Goal: Task Accomplishment & Management: Manage account settings

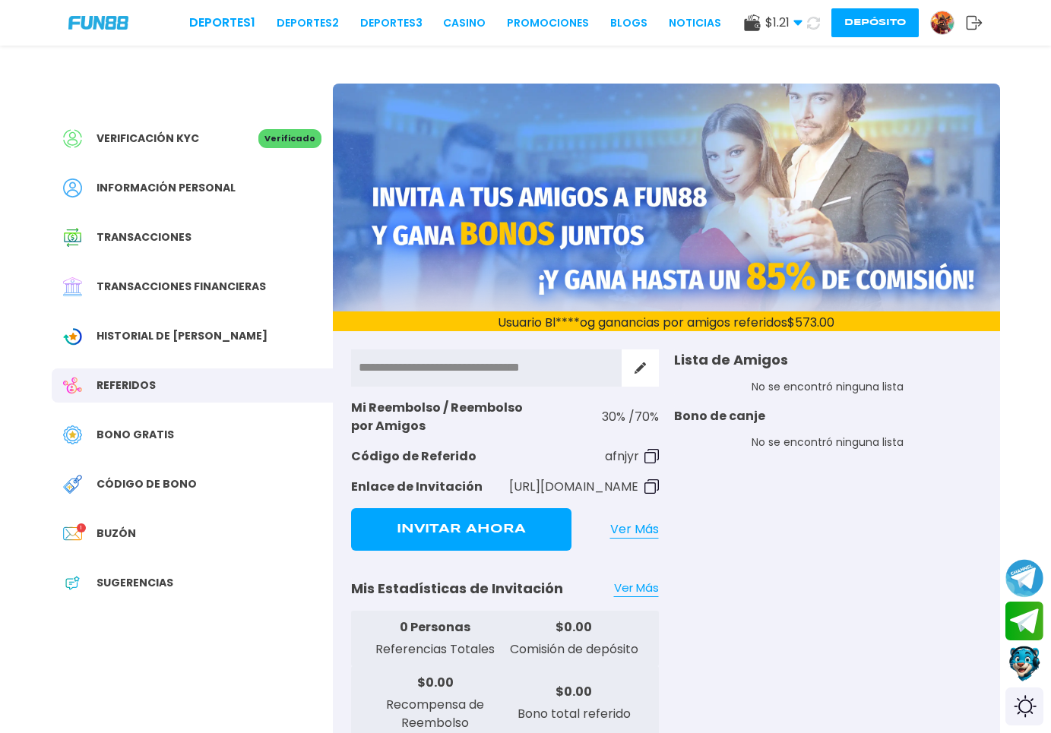
scroll to position [78, 0]
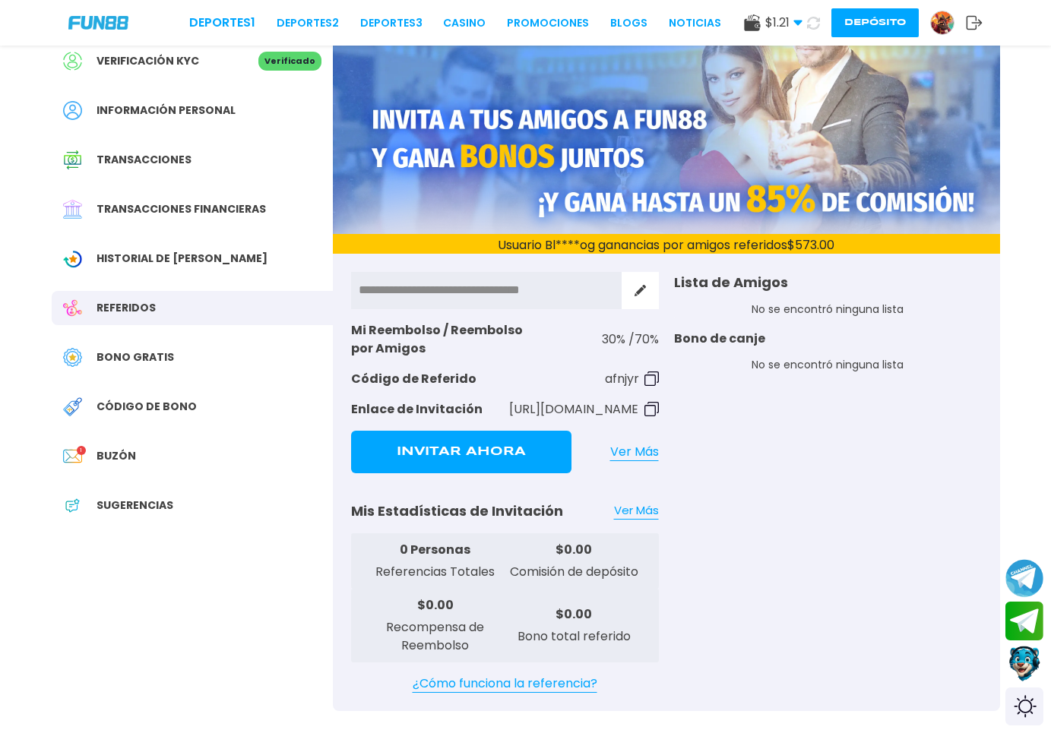
click at [193, 71] on div "Verificación KYC Verificado" at bounding box center [192, 61] width 281 height 34
click at [879, 11] on button "Depósito" at bounding box center [875, 22] width 87 height 29
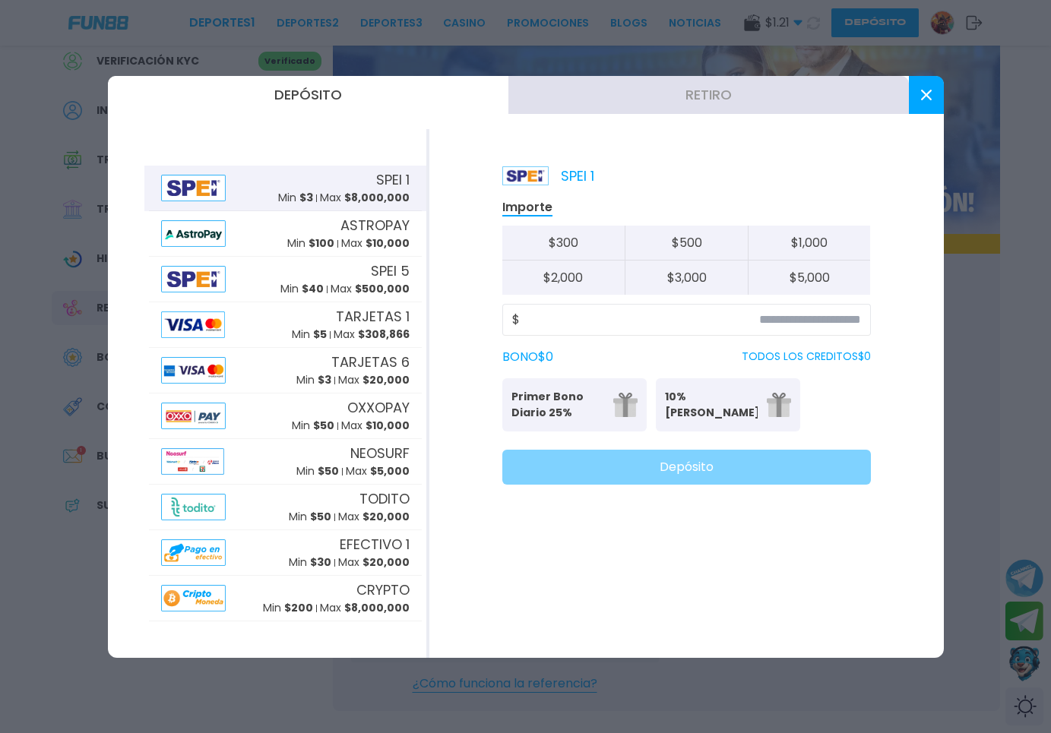
click at [762, 100] on button "Retiro" at bounding box center [709, 95] width 401 height 38
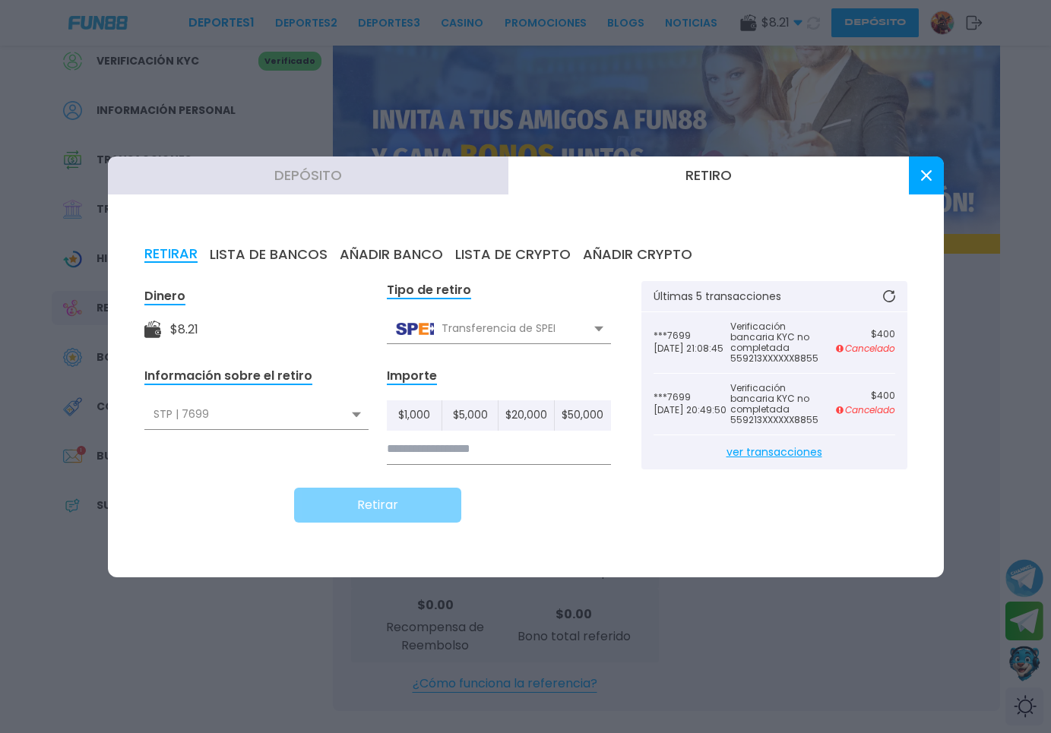
click at [920, 166] on button at bounding box center [926, 176] width 35 height 38
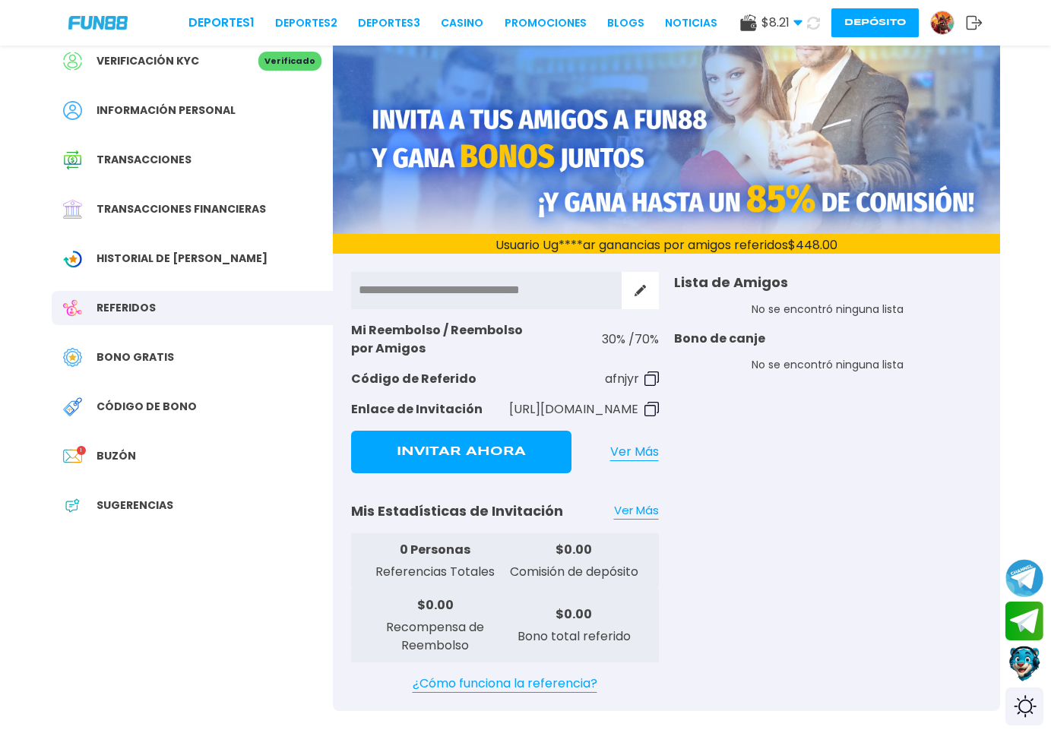
click at [784, 21] on span "$ 8.21" at bounding box center [782, 23] width 41 height 18
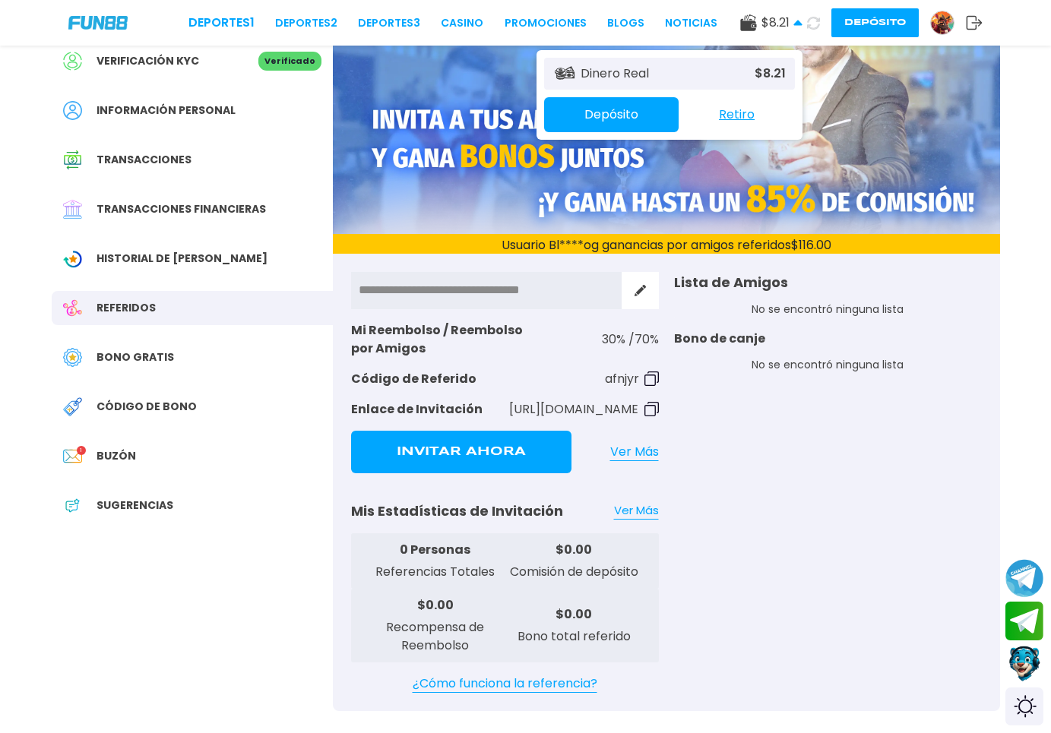
click at [947, 33] on img at bounding box center [942, 22] width 23 height 23
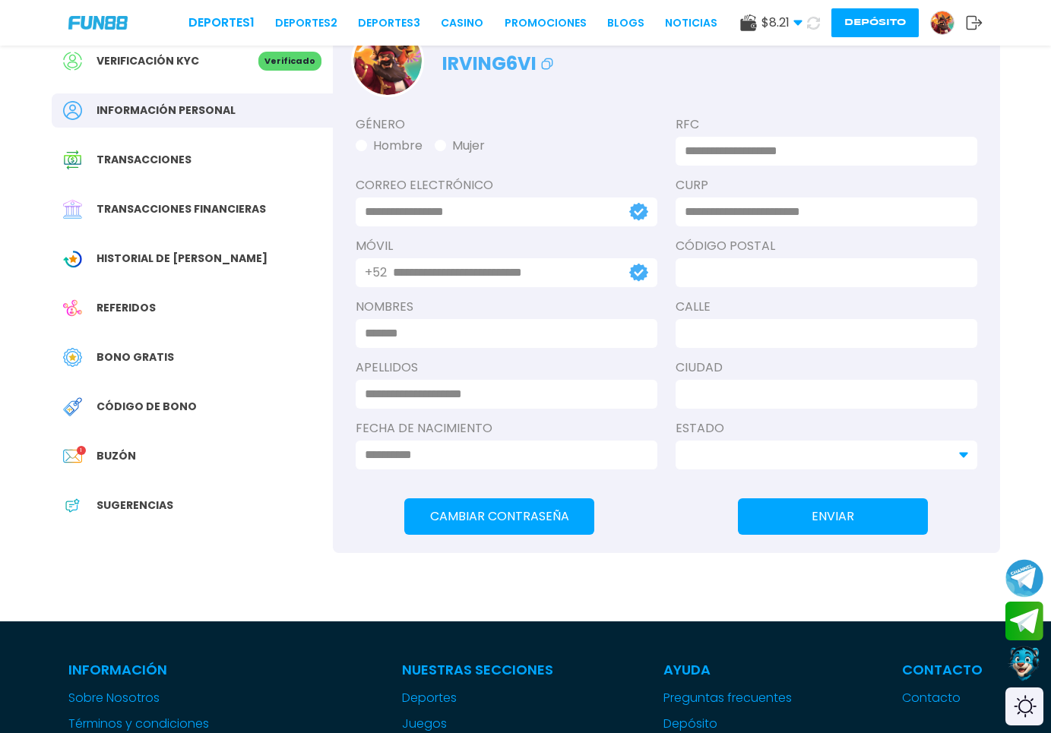
type input "**********"
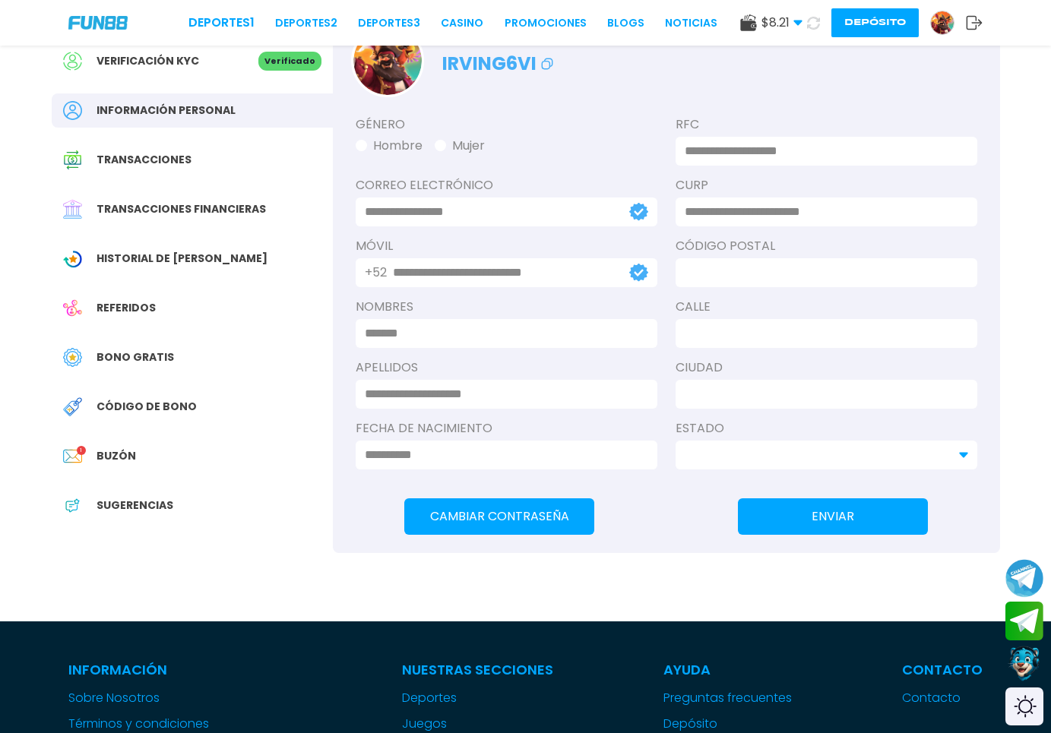
type input "**********"
type input "*****"
type input "*********"
type input "*****"
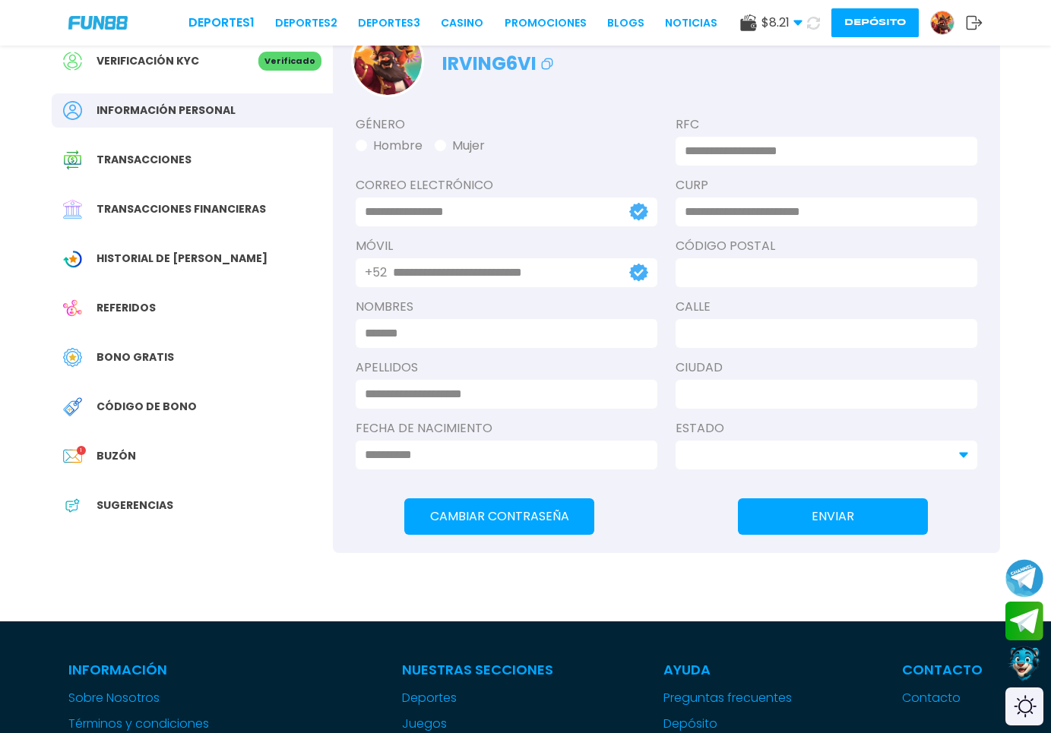
type input "*******"
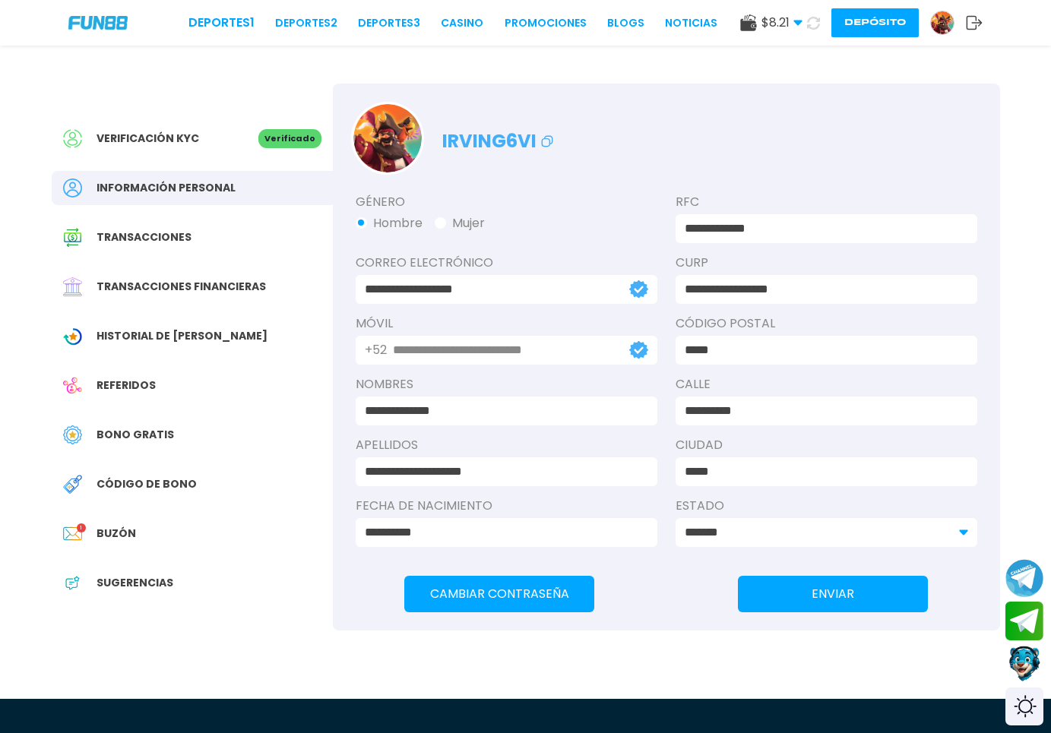
click at [125, 330] on span "Historial de [PERSON_NAME]" at bounding box center [182, 336] width 171 height 16
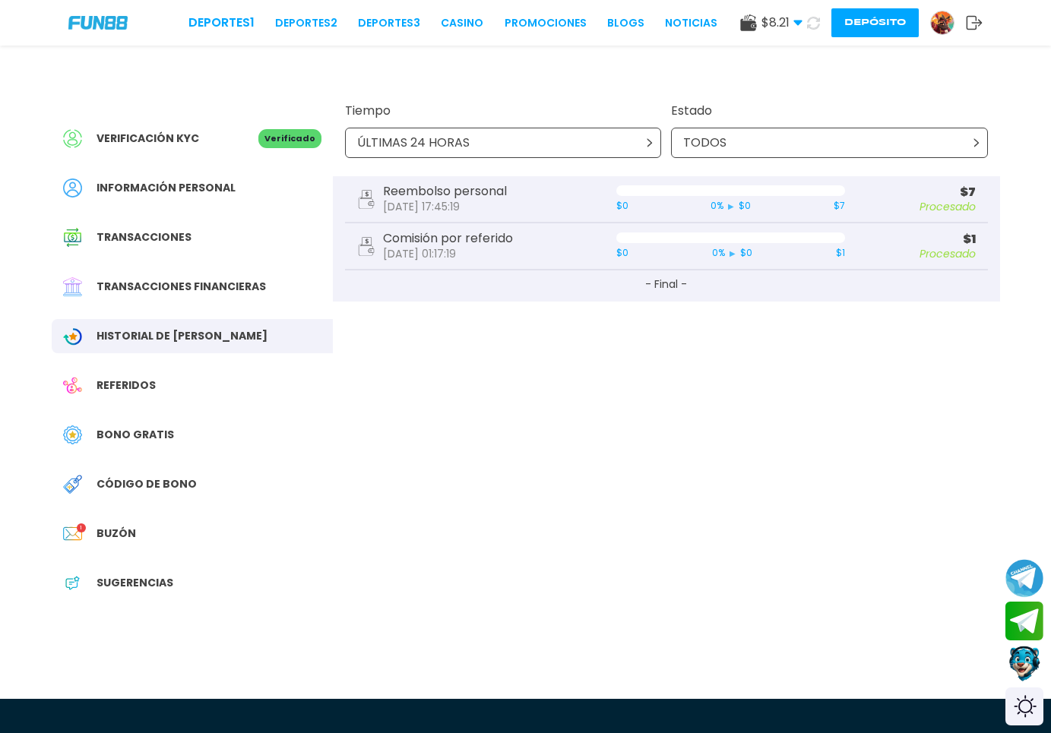
click at [498, 187] on p "Reembolso personal" at bounding box center [445, 191] width 124 height 12
click at [166, 391] on div "Referidos" at bounding box center [192, 386] width 281 height 34
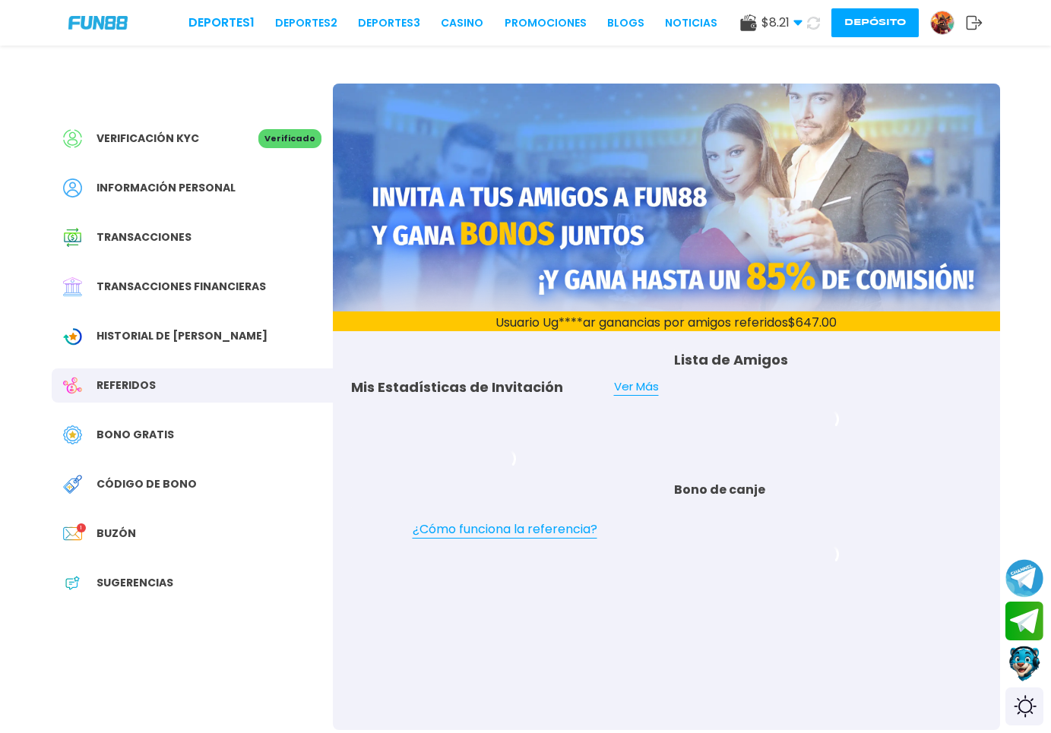
click at [167, 427] on span "Bono Gratis" at bounding box center [136, 435] width 78 height 16
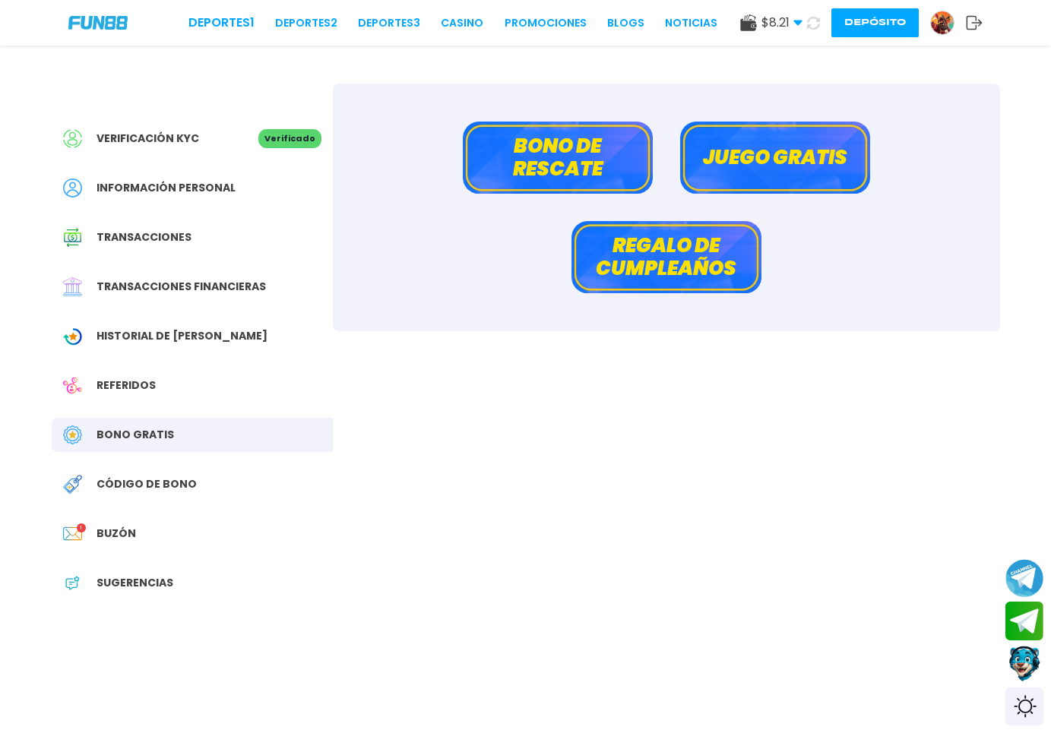
click at [727, 163] on button "Juego gratis" at bounding box center [775, 158] width 190 height 72
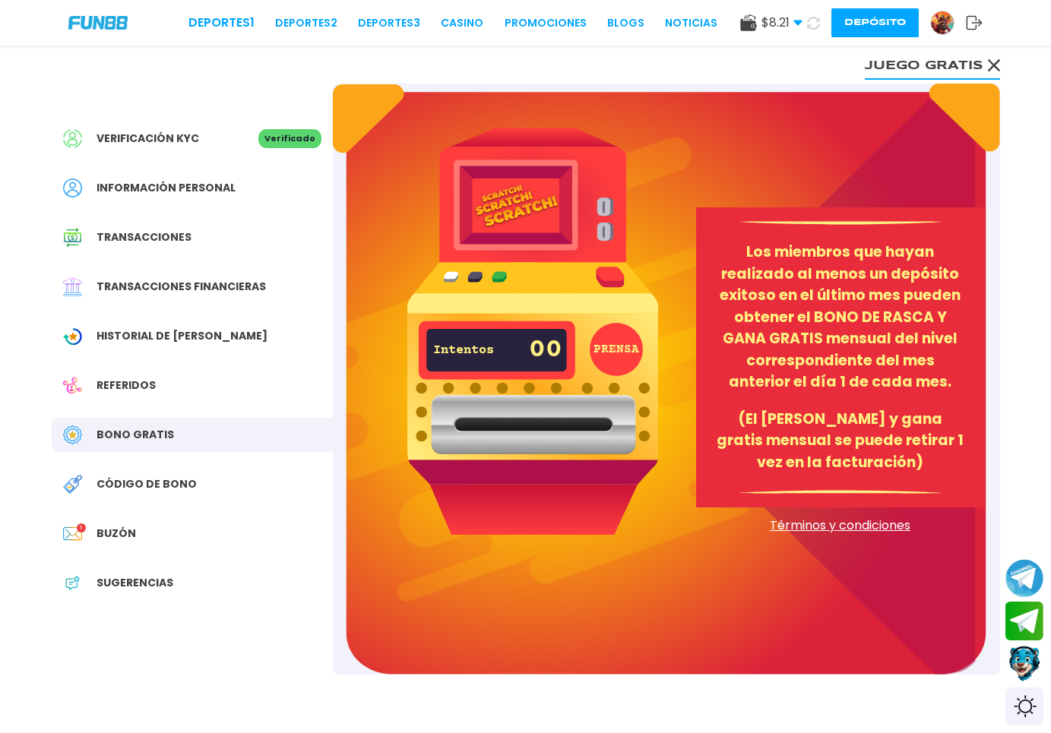
click at [893, 72] on button "Juego gratis" at bounding box center [932, 64] width 135 height 30
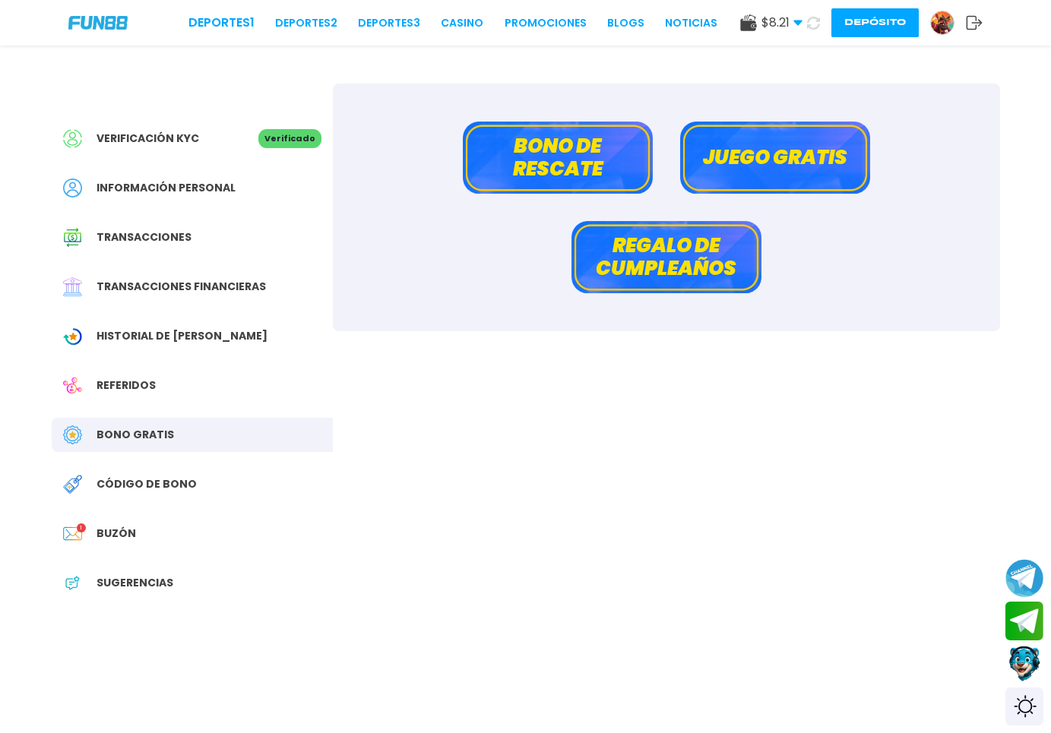
drag, startPoint x: 540, startPoint y: 214, endPoint x: 561, endPoint y: 173, distance: 46.6
click at [548, 204] on div "[PERSON_NAME] de rescate Juego gratis Regalo de cumpleaños" at bounding box center [666, 208] width 667 height 248
click at [562, 171] on button "Bono de rescate" at bounding box center [558, 158] width 190 height 72
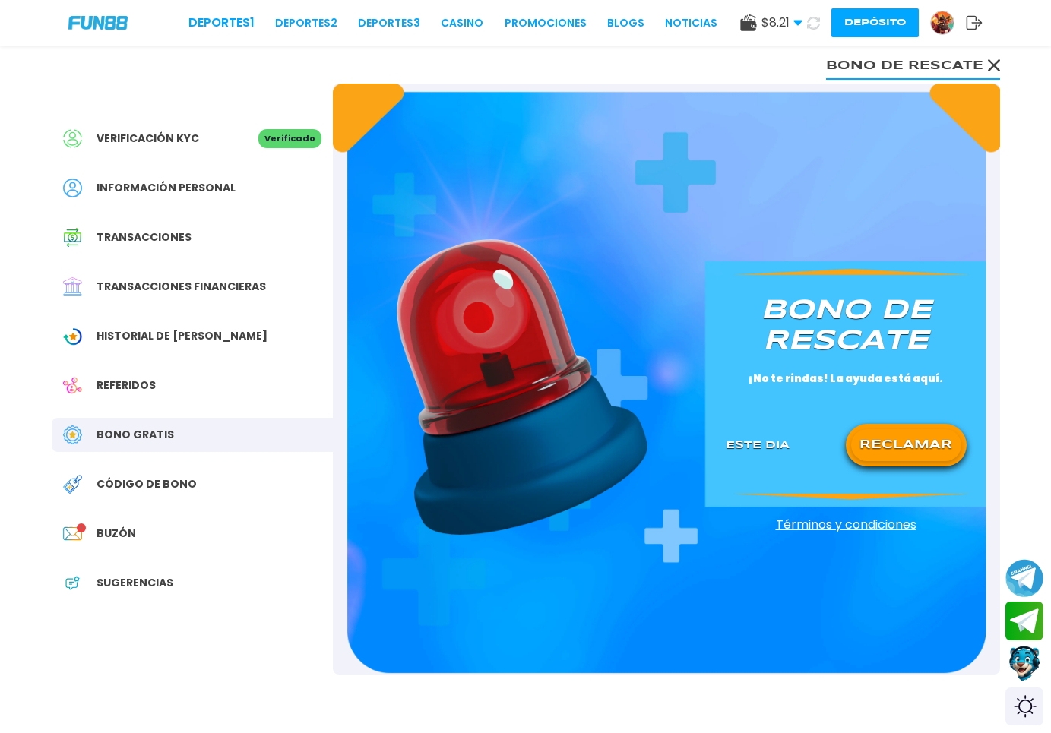
click at [125, 528] on span "Buzón" at bounding box center [117, 534] width 40 height 16
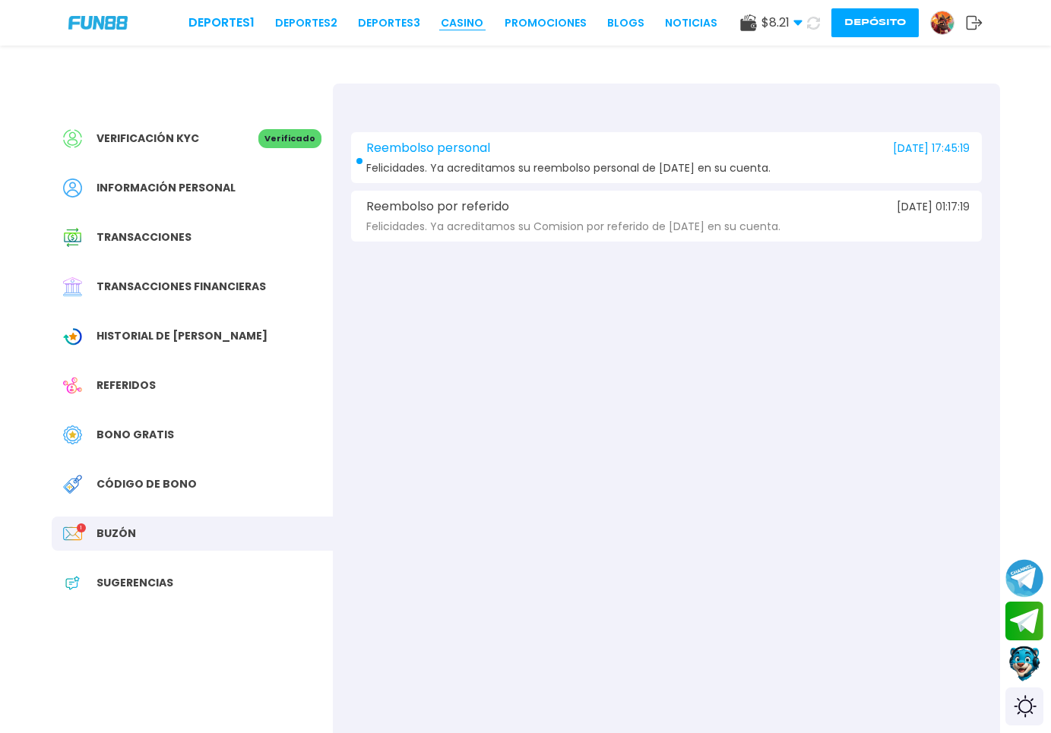
click at [441, 23] on link "CASINO" at bounding box center [462, 23] width 43 height 16
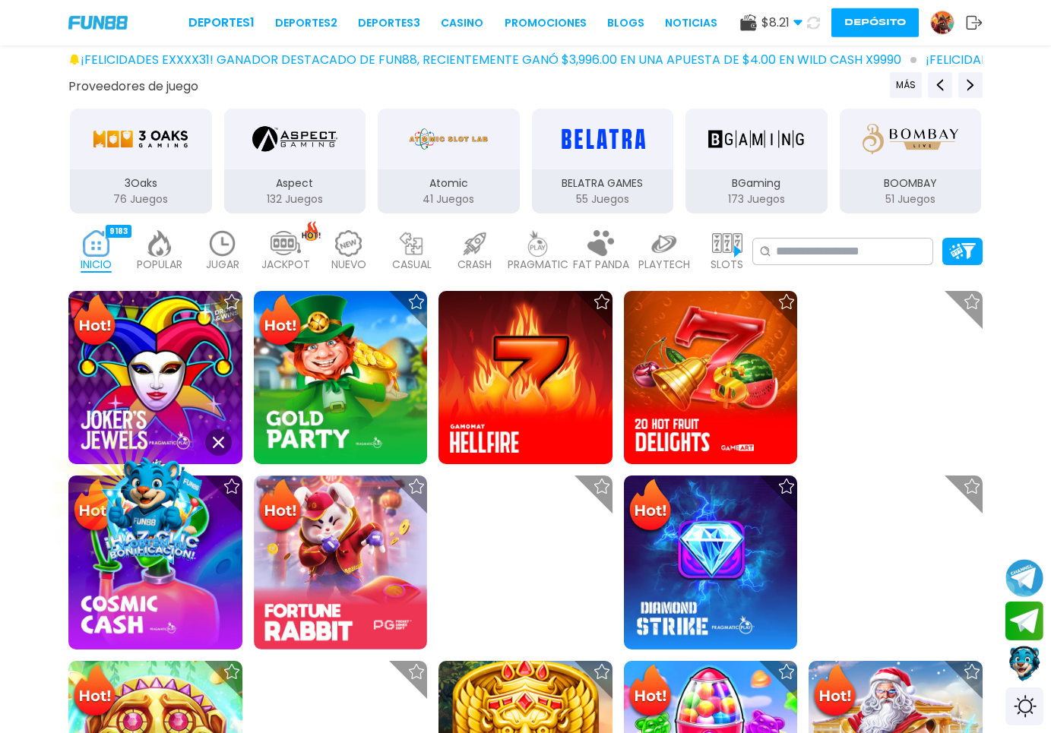
scroll to position [310, 0]
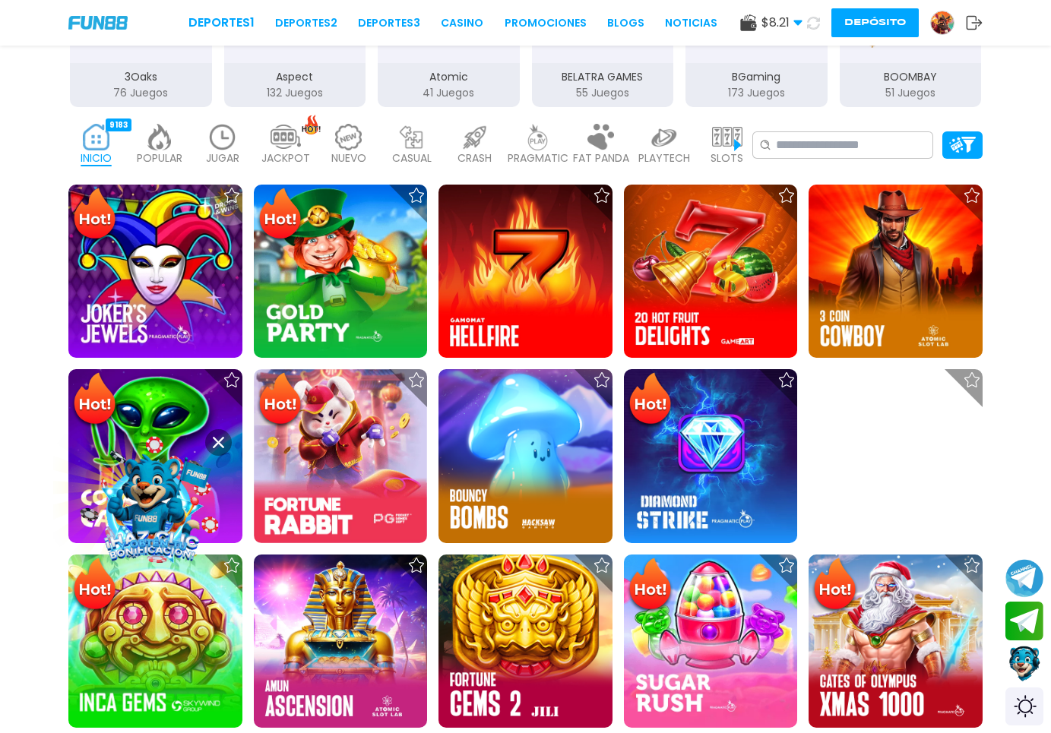
click at [218, 439] on icon at bounding box center [218, 442] width 11 height 11
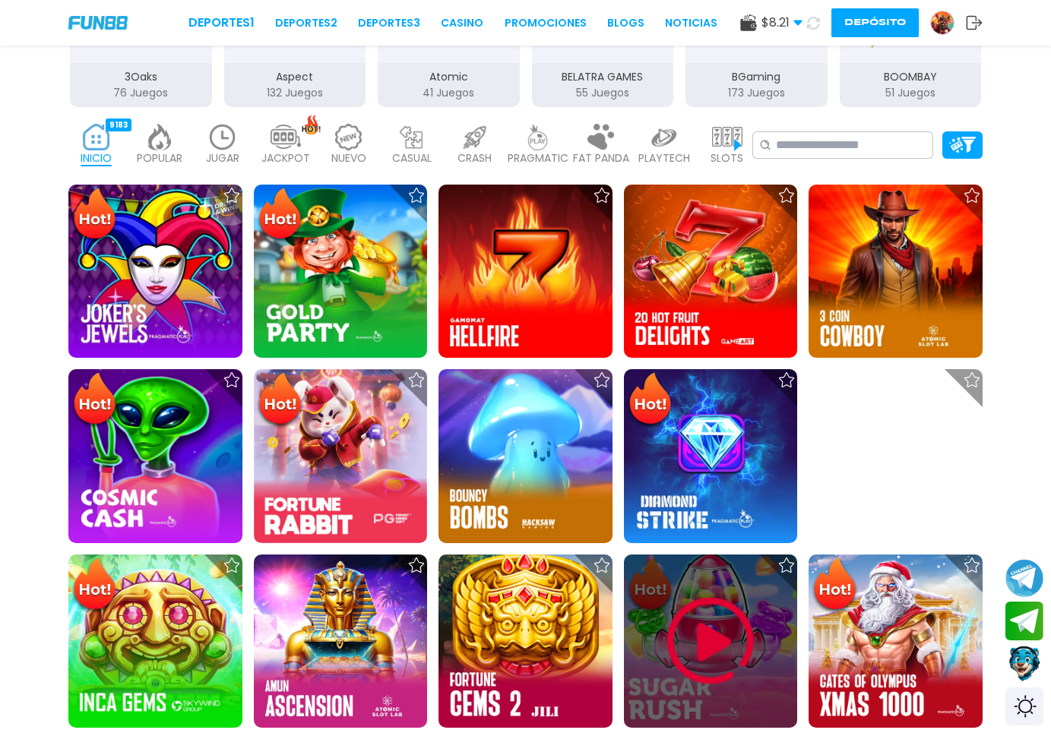
click at [721, 667] on img at bounding box center [710, 641] width 91 height 91
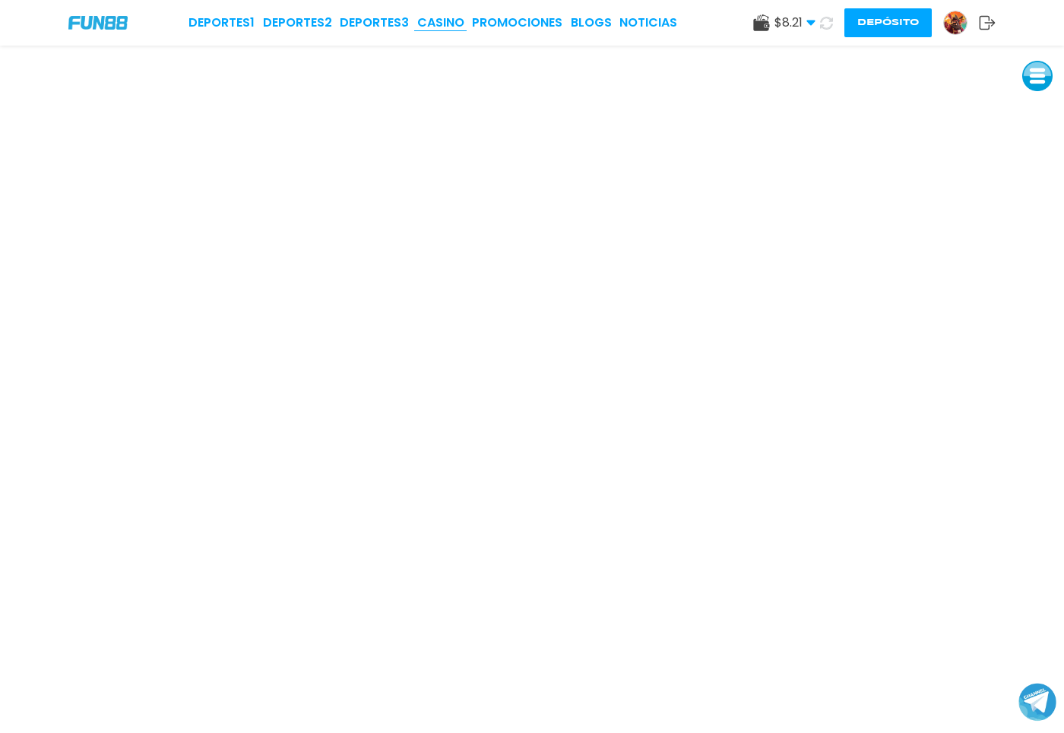
click at [436, 22] on link "CASINO" at bounding box center [440, 23] width 47 height 18
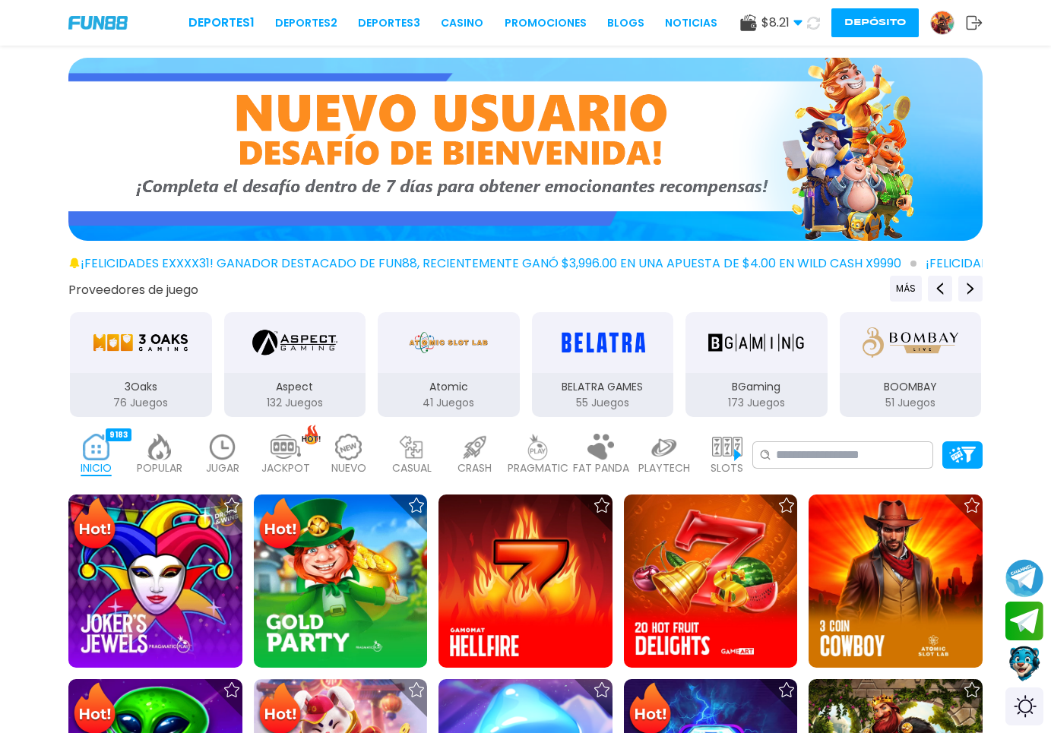
click at [940, 12] on img at bounding box center [942, 22] width 23 height 23
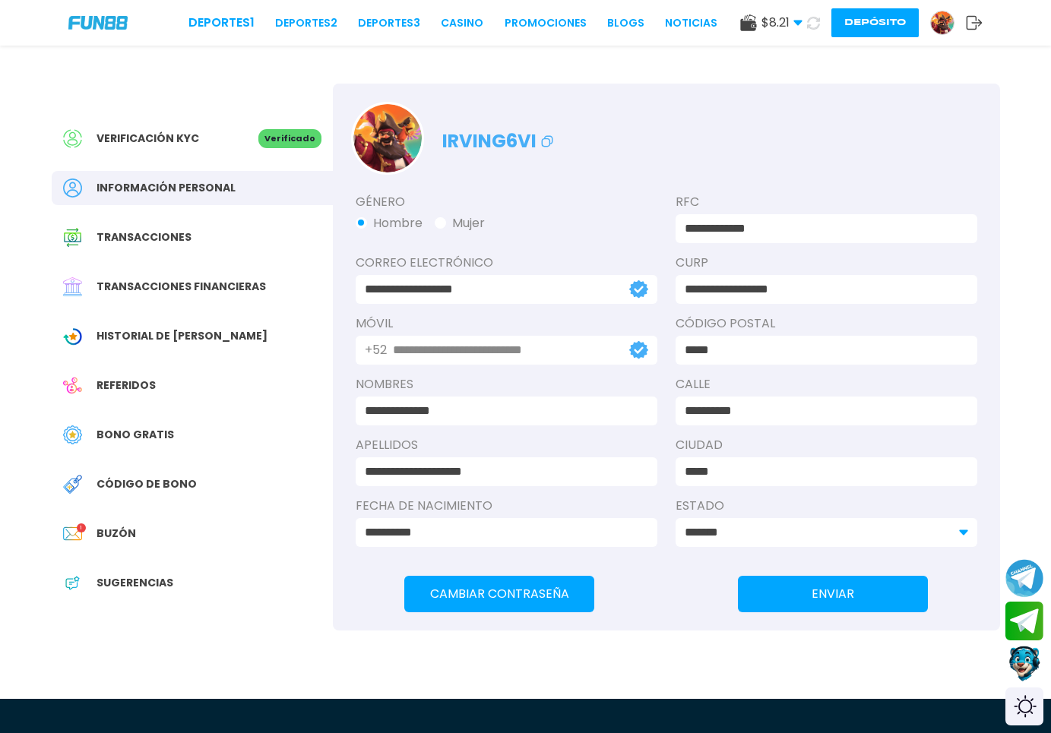
click at [259, 477] on div "Código de bono" at bounding box center [192, 484] width 281 height 34
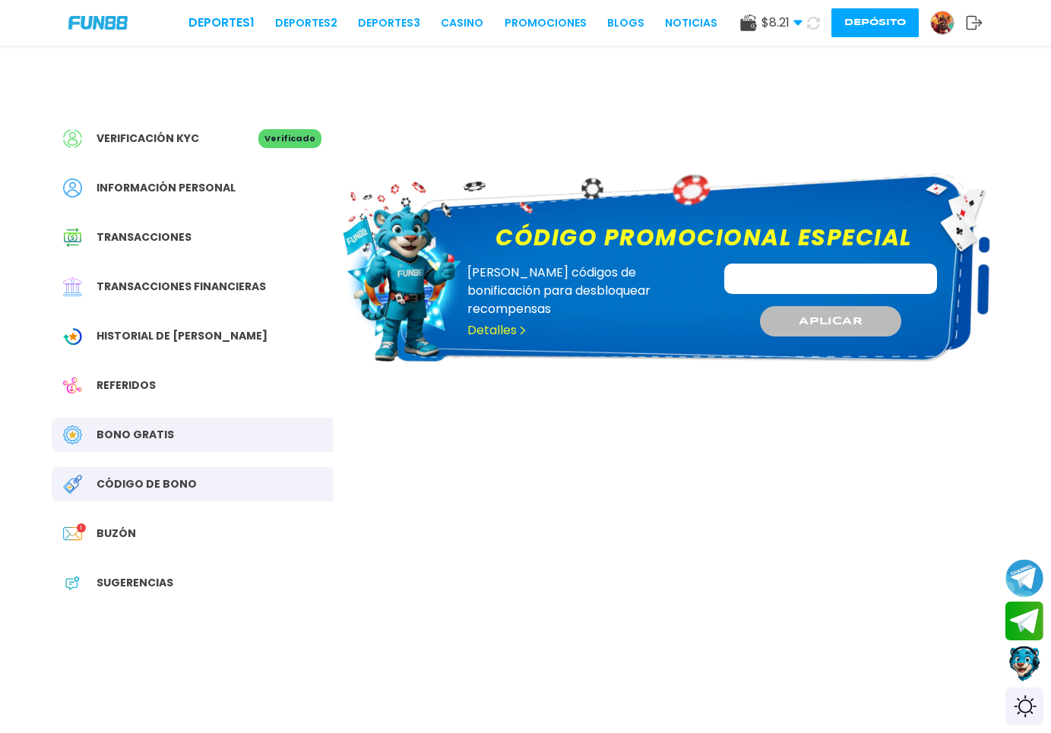
click at [198, 525] on div "Buzón 1" at bounding box center [192, 534] width 281 height 34
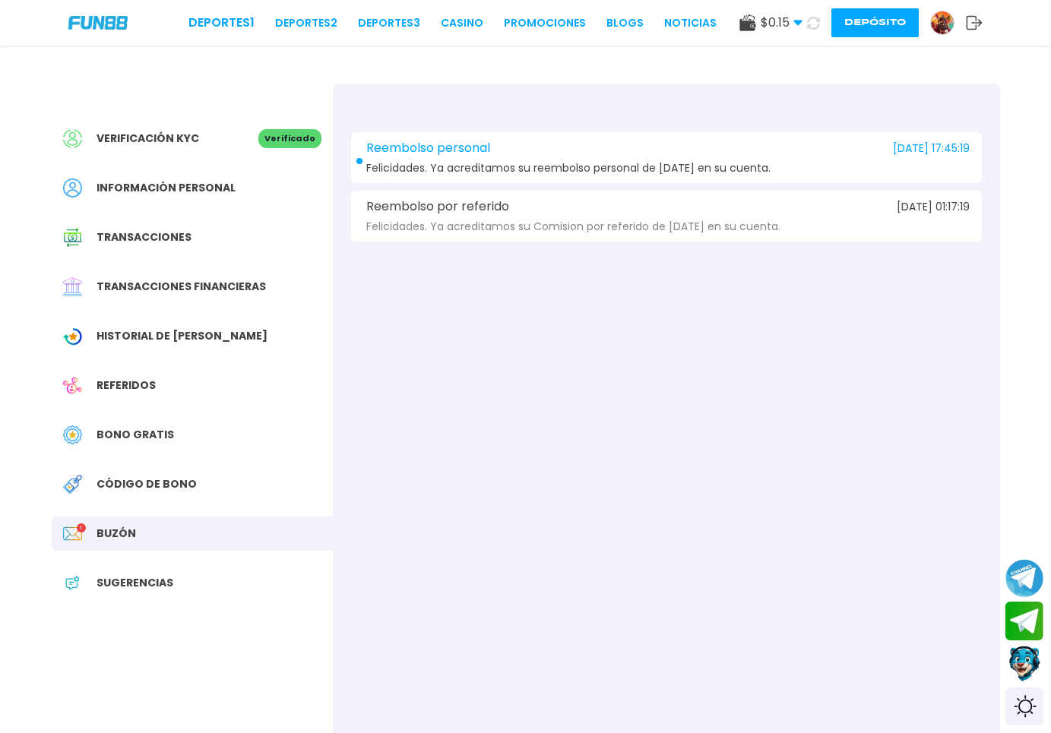
click at [654, 144] on div "Reembolso personal [DATE] 17:45:19" at bounding box center [666, 148] width 607 height 14
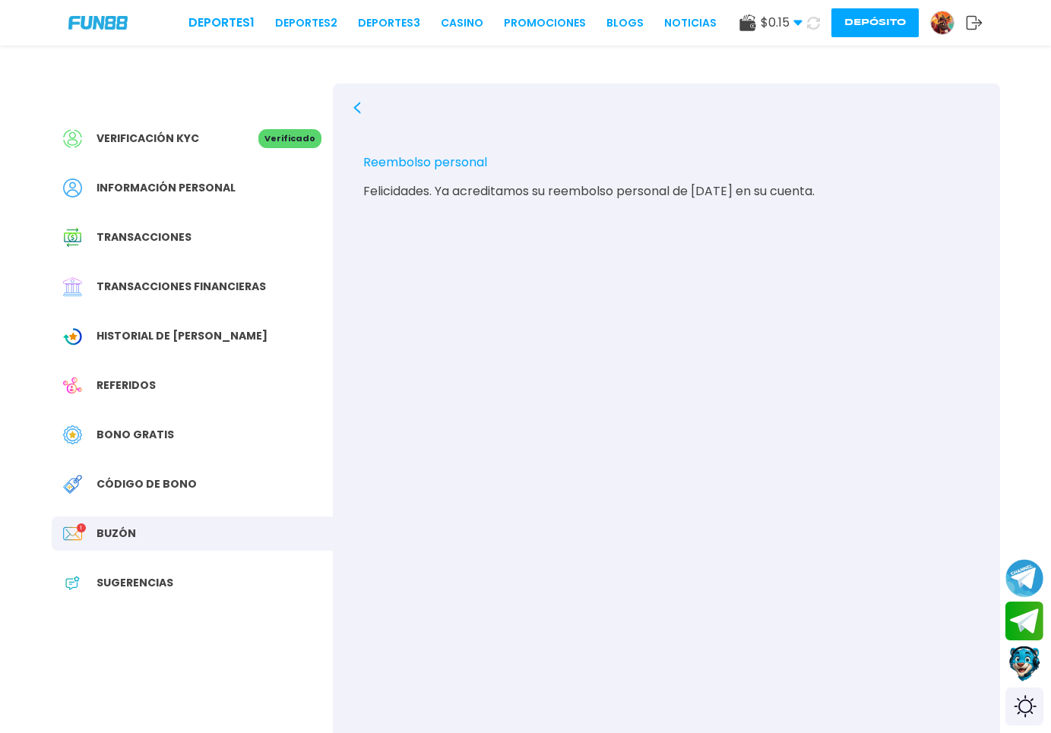
click at [195, 445] on div "Bono Gratis" at bounding box center [192, 435] width 281 height 34
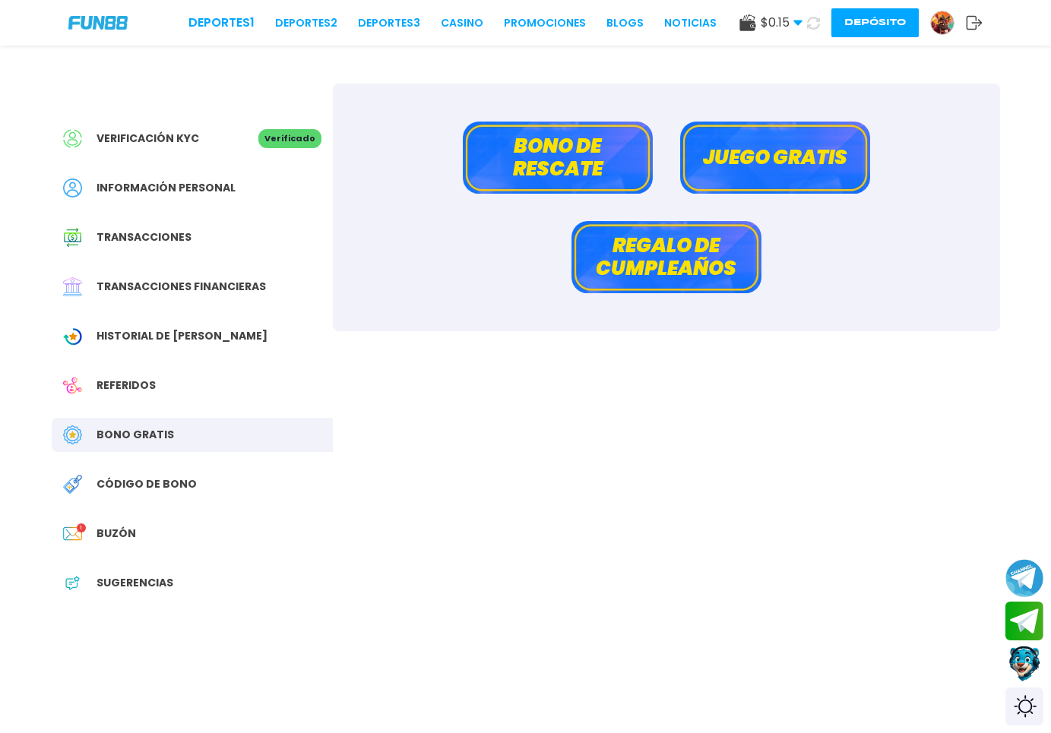
click at [240, 394] on div "Referidos" at bounding box center [192, 386] width 281 height 34
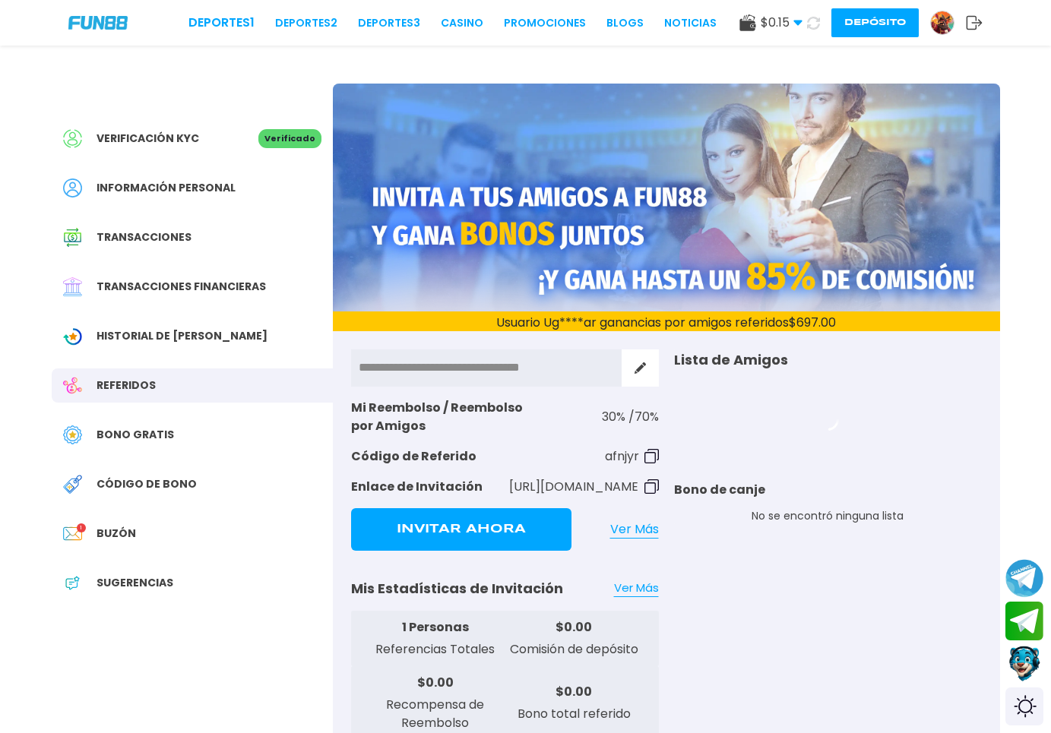
click at [77, 320] on div "Historial de [PERSON_NAME]" at bounding box center [192, 336] width 281 height 34
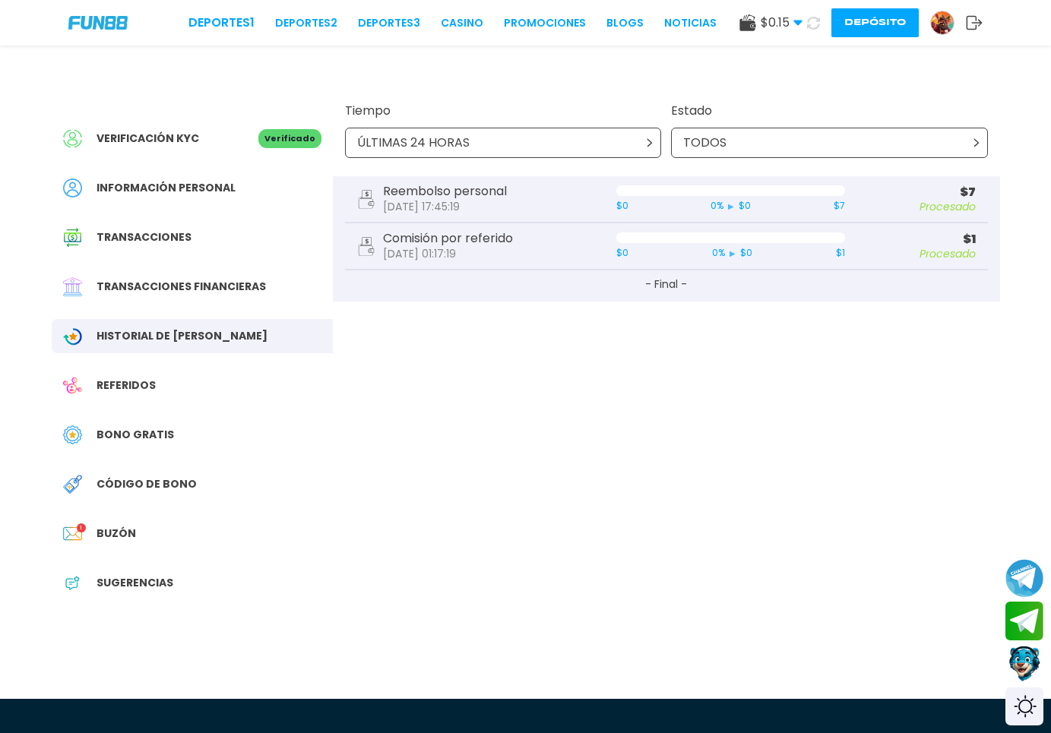
click at [341, 689] on div "Deportes 1 Deportes 2 Deportes 3 CASINO Promociones BLOGS NOTICIAS $ 0.15 Diner…" at bounding box center [525, 731] width 1051 height 1463
click at [175, 237] on span "Transacciones" at bounding box center [144, 238] width 95 height 16
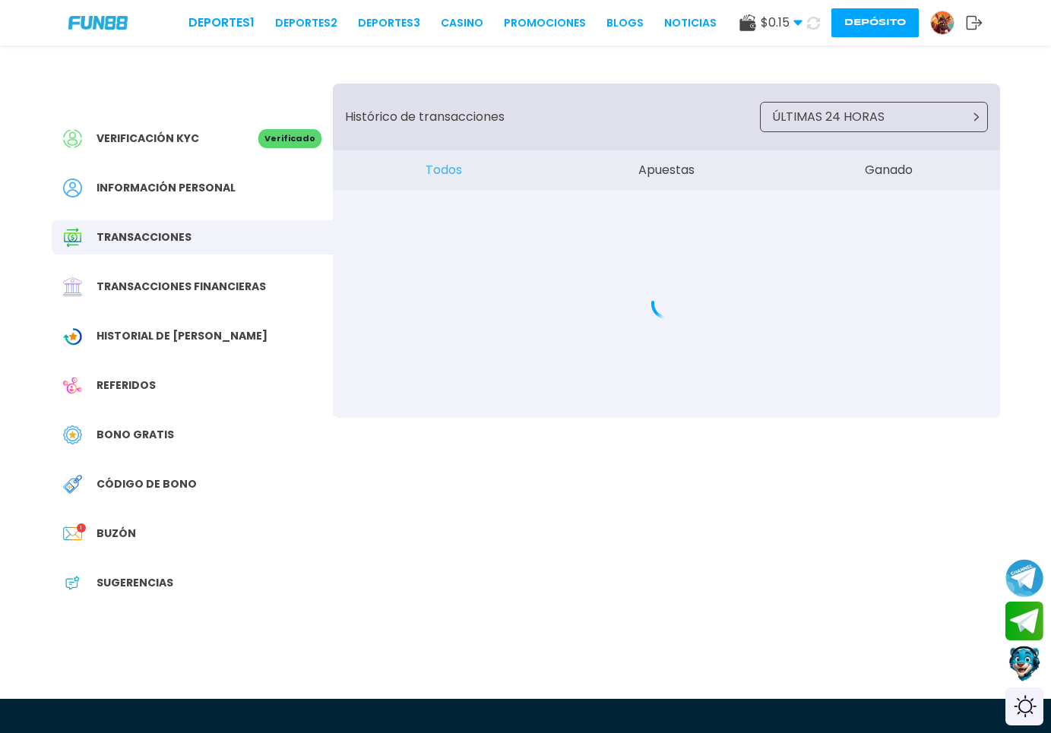
click at [892, 24] on button "Depósito" at bounding box center [875, 22] width 87 height 29
click at [892, 24] on body "Deportes 1 Deportes 2 Deportes 3 CASINO Promociones BLOGS NOTICIAS $ 0.15 Diner…" at bounding box center [525, 731] width 1051 height 1463
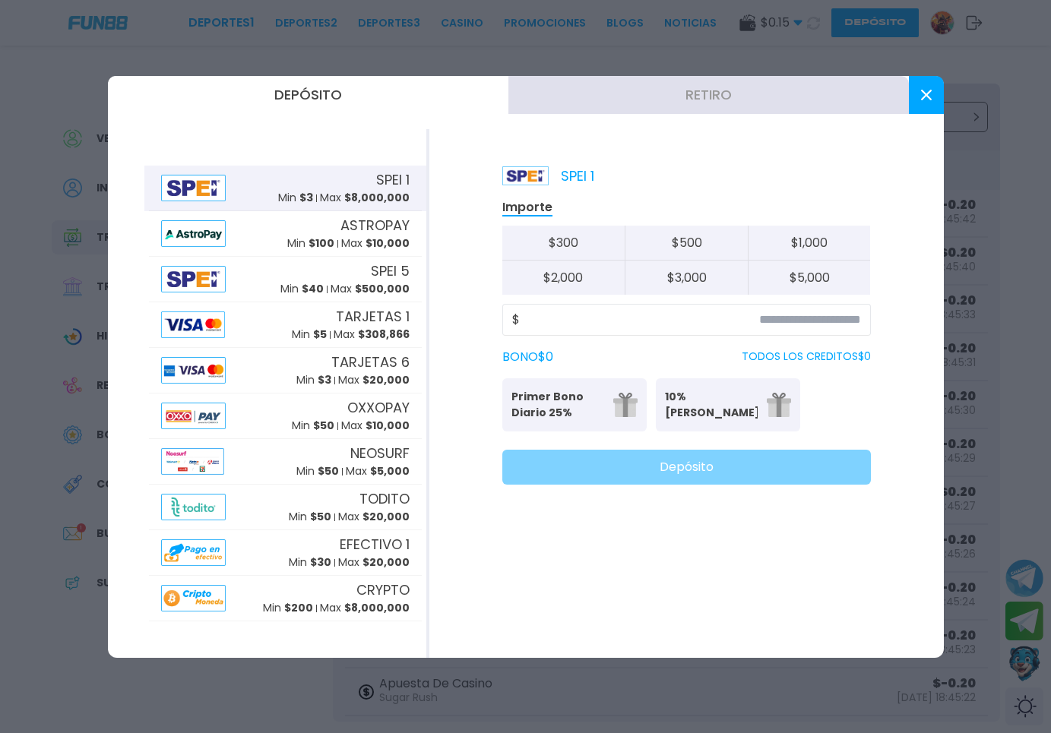
click at [730, 82] on button "Retiro" at bounding box center [709, 95] width 401 height 38
click at [730, 82] on div at bounding box center [525, 366] width 1051 height 733
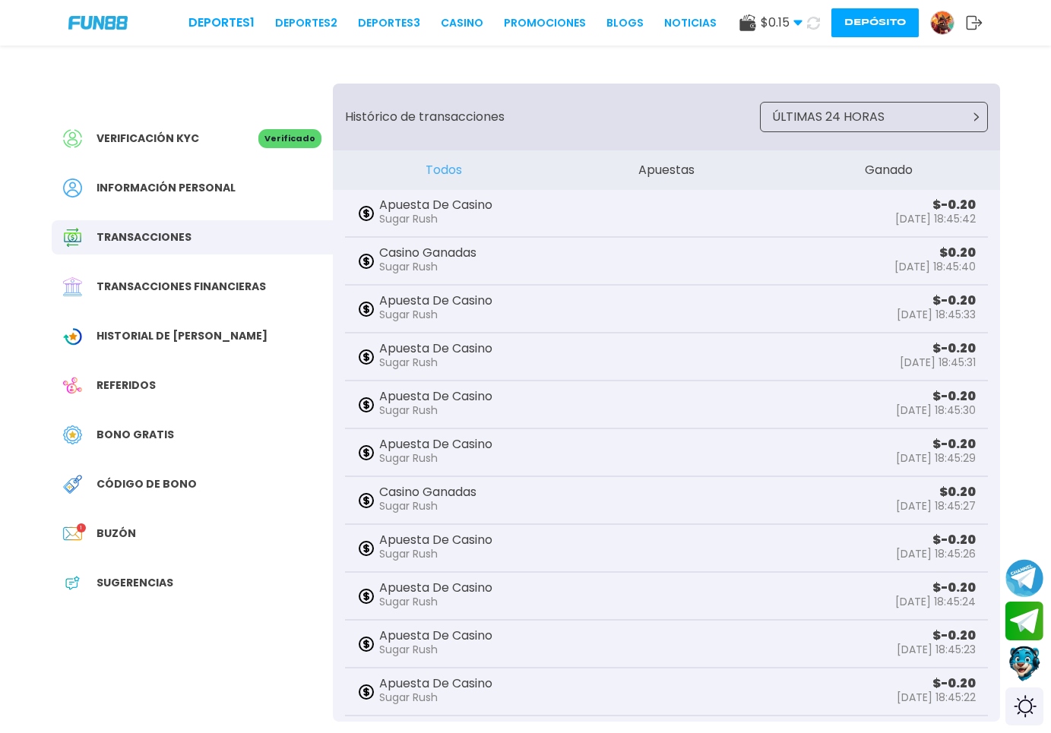
click at [889, 18] on button "Depósito" at bounding box center [875, 22] width 87 height 29
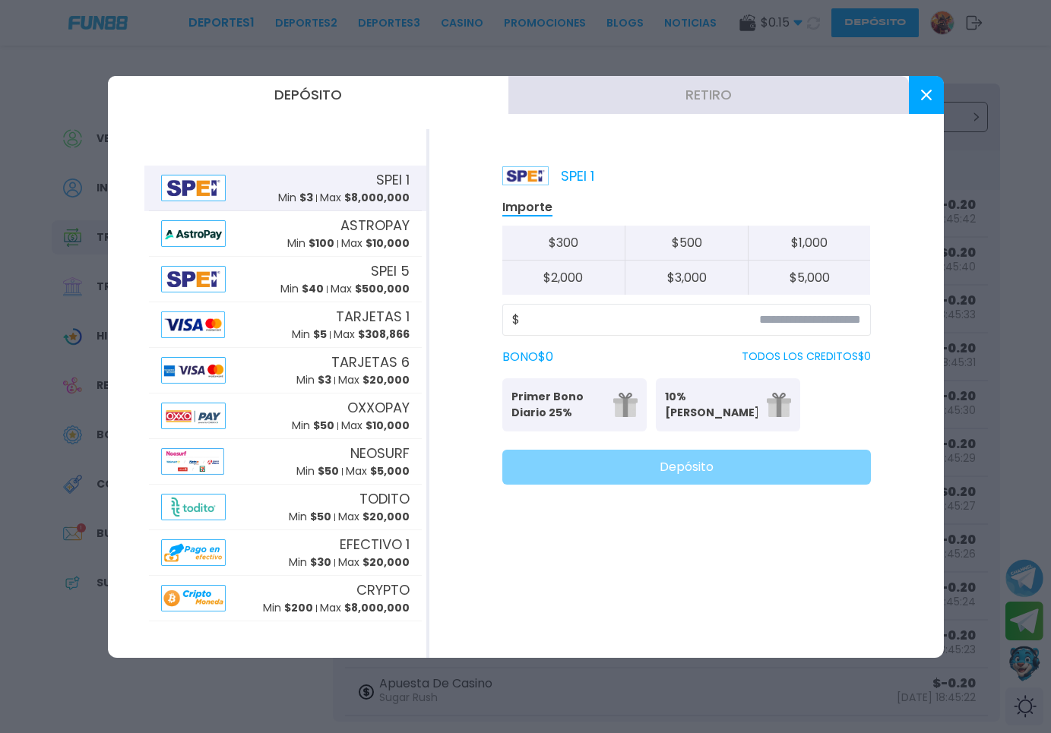
click at [719, 103] on button "Retiro" at bounding box center [709, 95] width 401 height 38
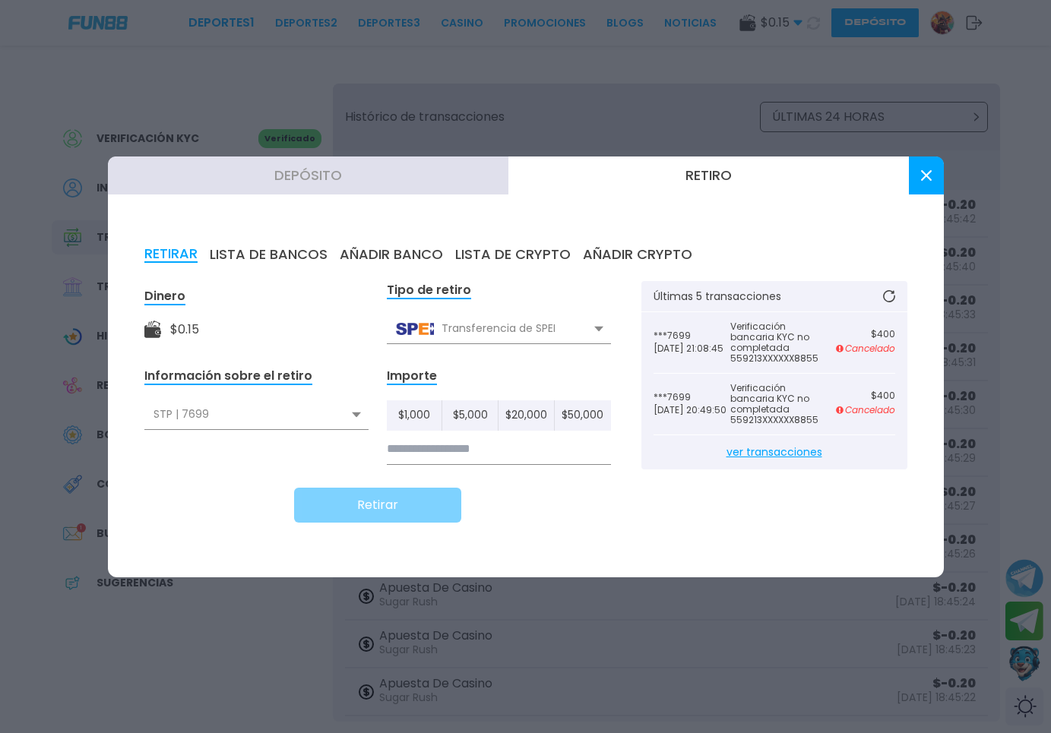
click at [929, 166] on button at bounding box center [926, 176] width 35 height 38
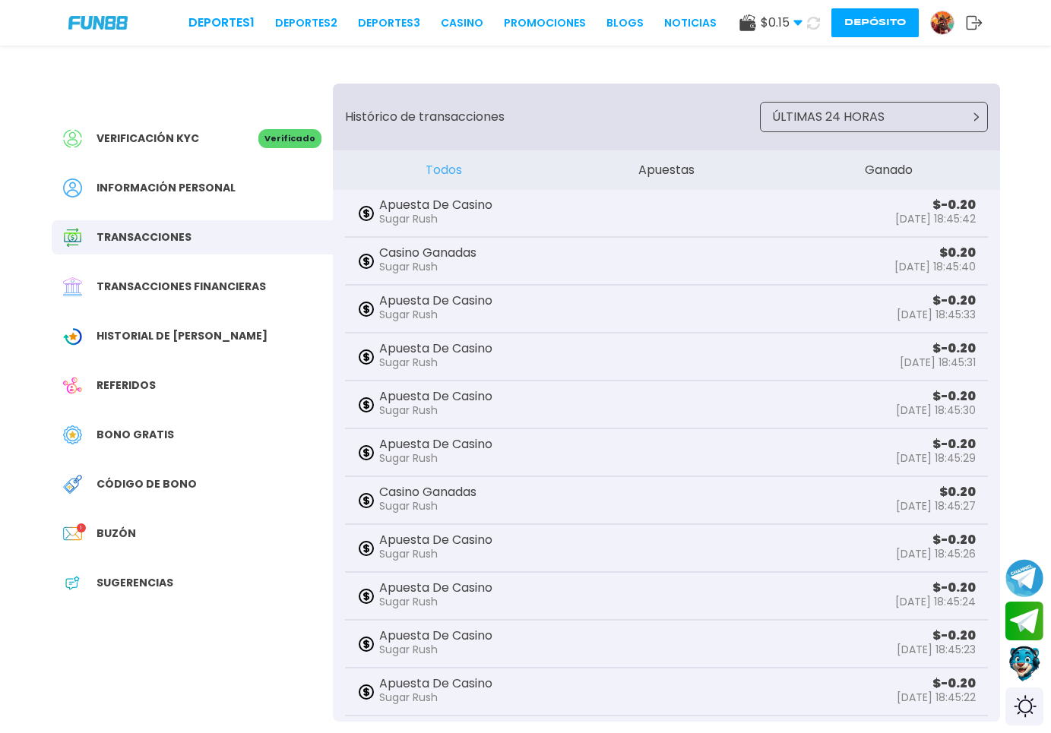
click at [978, 17] on icon at bounding box center [974, 22] width 17 height 15
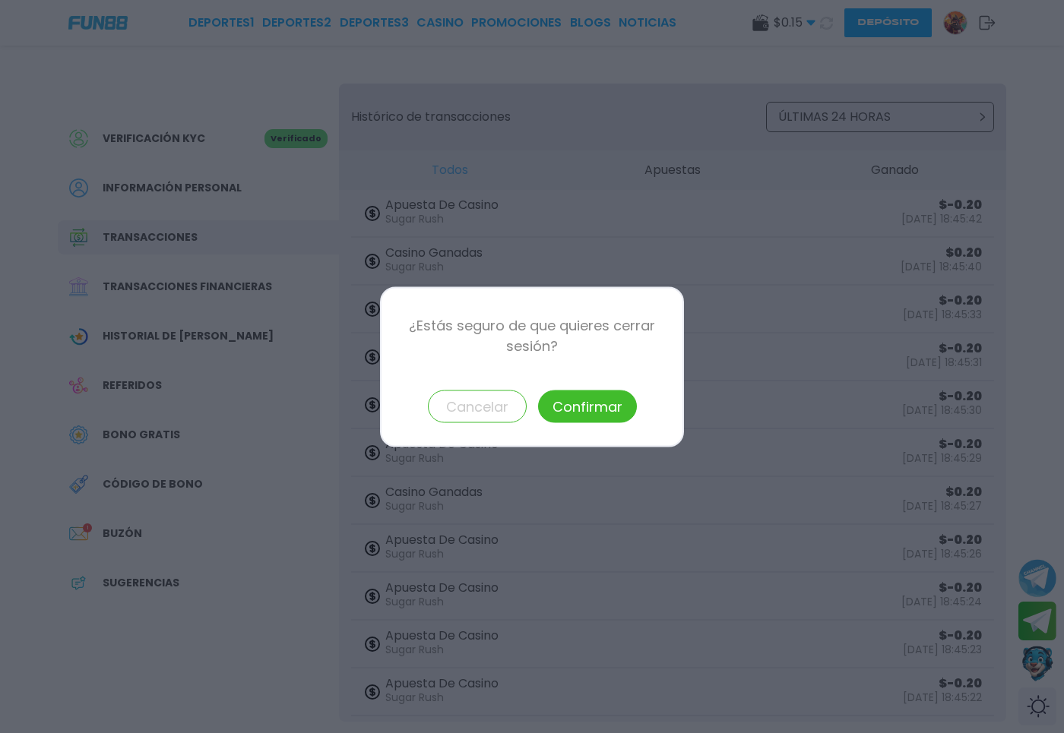
click at [571, 416] on button "Confirmar" at bounding box center [587, 406] width 99 height 33
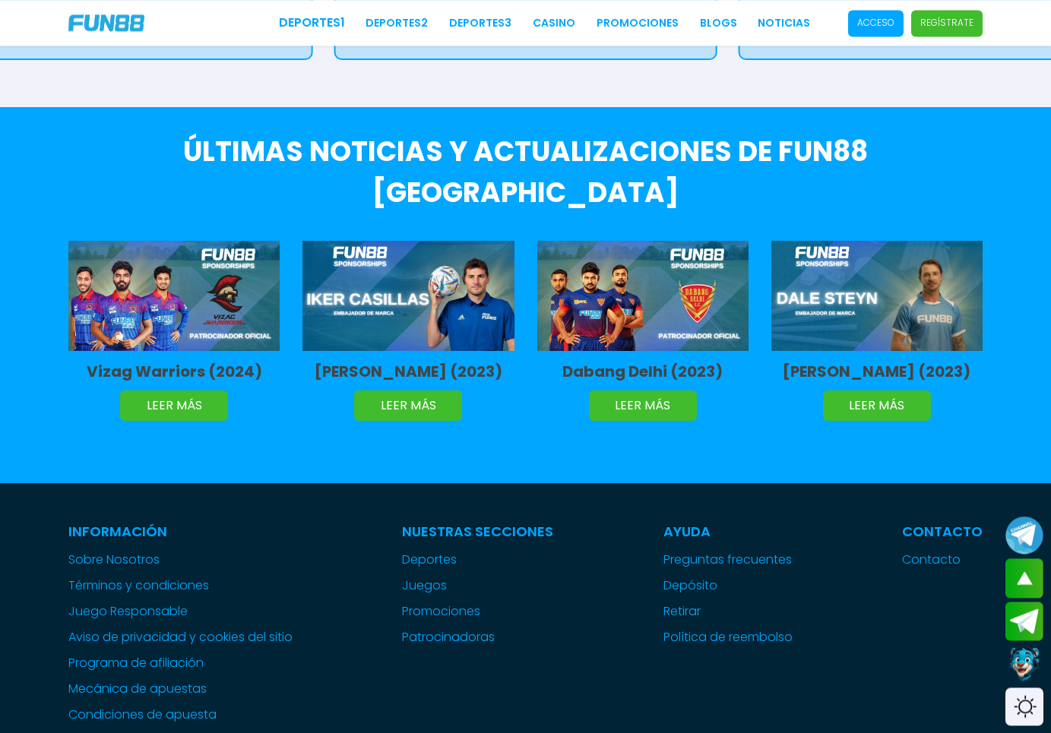
scroll to position [3721, 0]
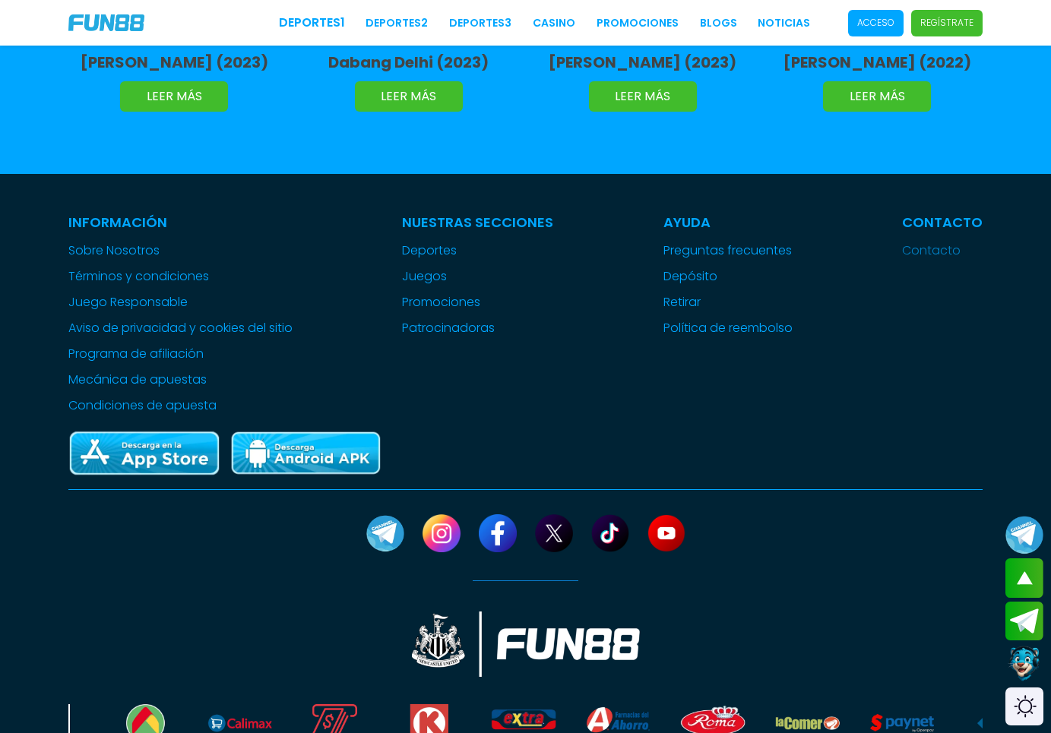
click at [955, 242] on link "Contacto" at bounding box center [942, 251] width 81 height 18
click at [909, 260] on link "Contacto" at bounding box center [942, 251] width 81 height 18
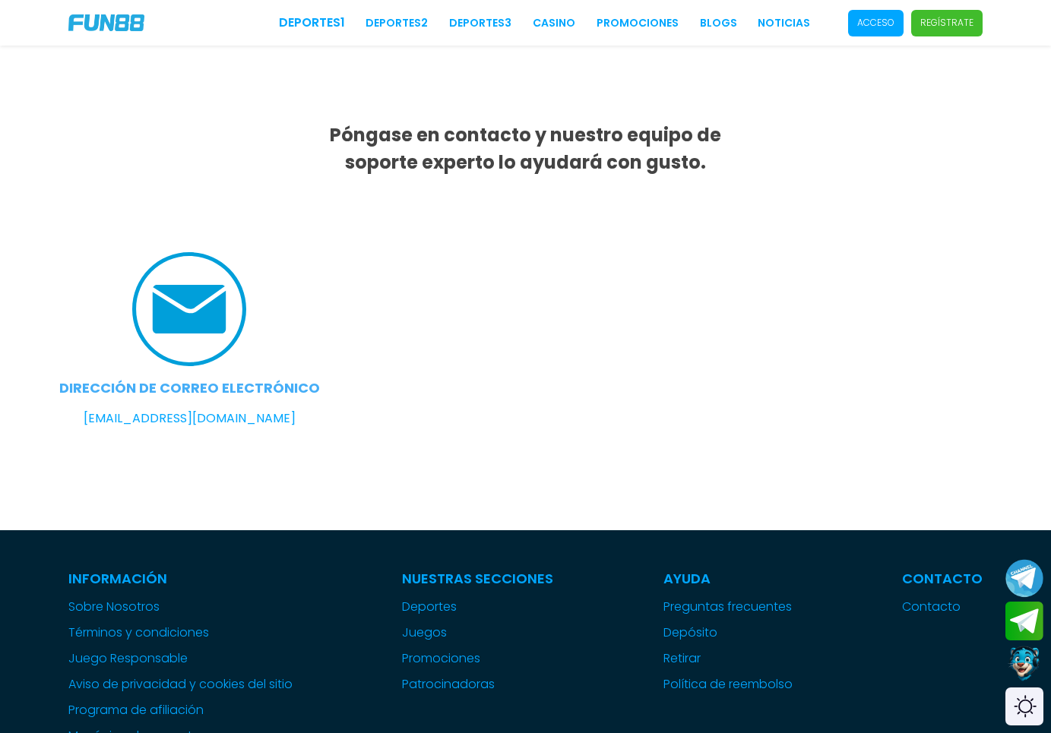
click at [173, 422] on link "soporte@fun88.mx" at bounding box center [190, 419] width 212 height 18
click at [862, 17] on p "Acceso" at bounding box center [875, 23] width 37 height 14
